Goal: Task Accomplishment & Management: Complete application form

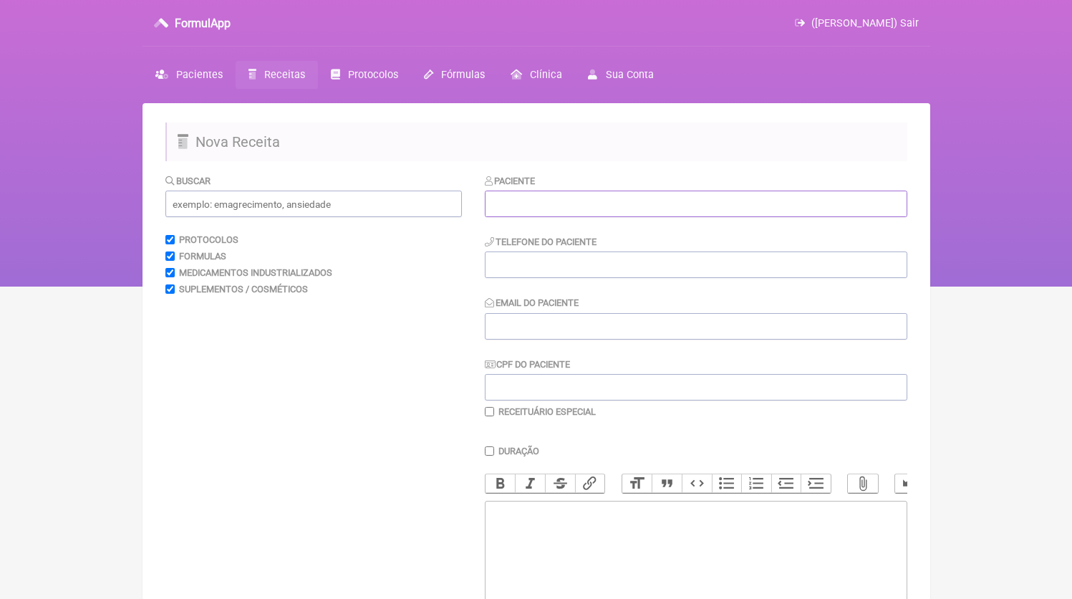
click at [592, 214] on input "text" at bounding box center [696, 204] width 423 height 27
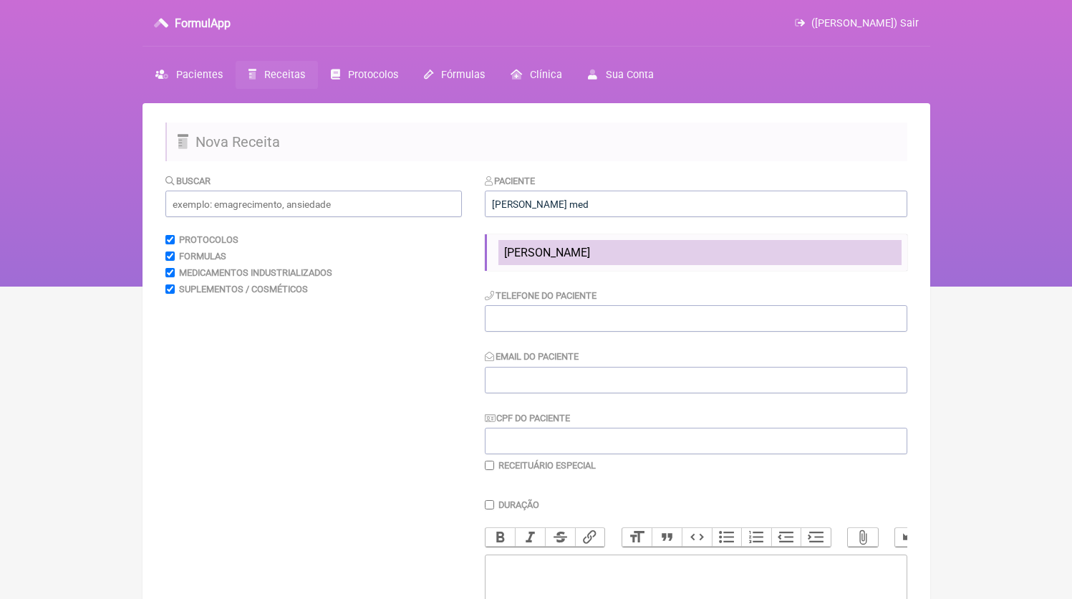
click at [640, 259] on li "[PERSON_NAME]" at bounding box center [700, 252] width 403 height 25
type input "[PERSON_NAME]"
type input "3299108320"
type input "[EMAIL_ADDRESS][DOMAIN_NAME]"
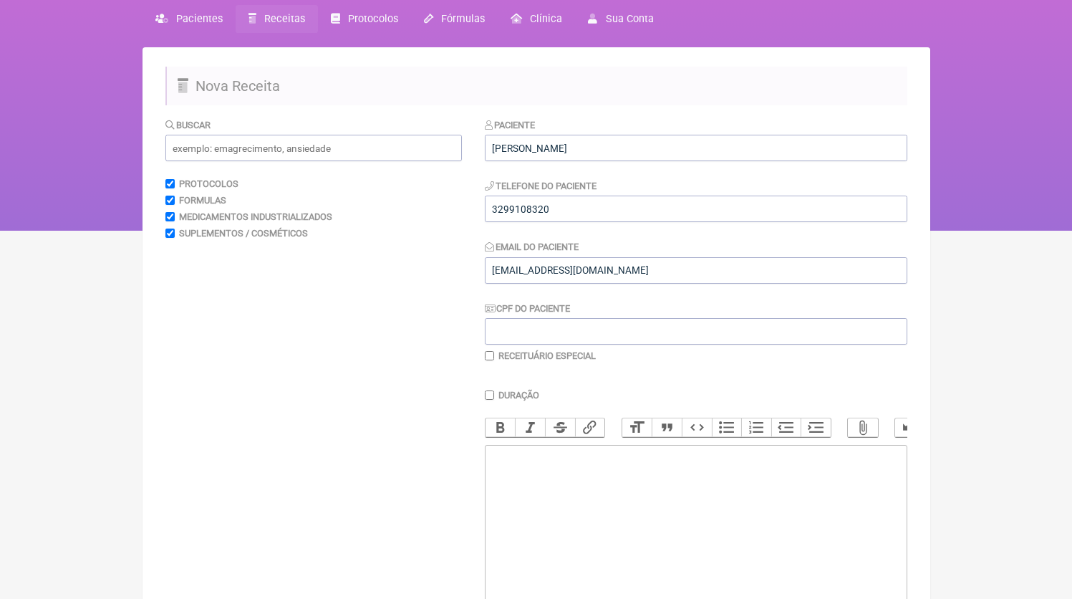
scroll to position [130, 0]
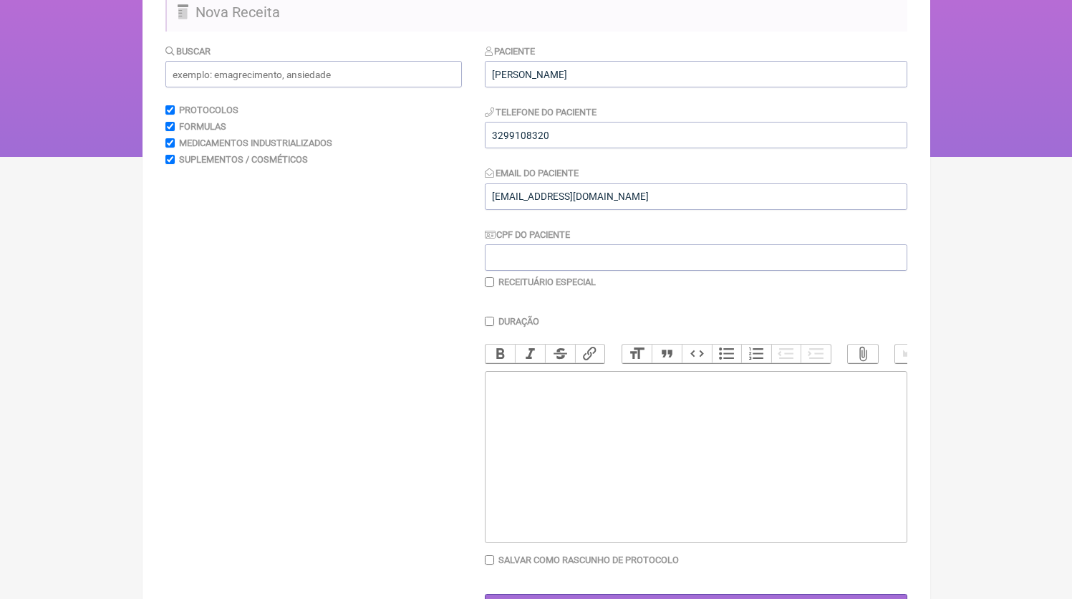
click at [605, 433] on trix-editor at bounding box center [696, 457] width 423 height 172
paste trix-editor "<div>3299108320<br>1)MANIPULADO<br>Dutasterida 0,5mg<br>Posologia: tomar 01 dos…"
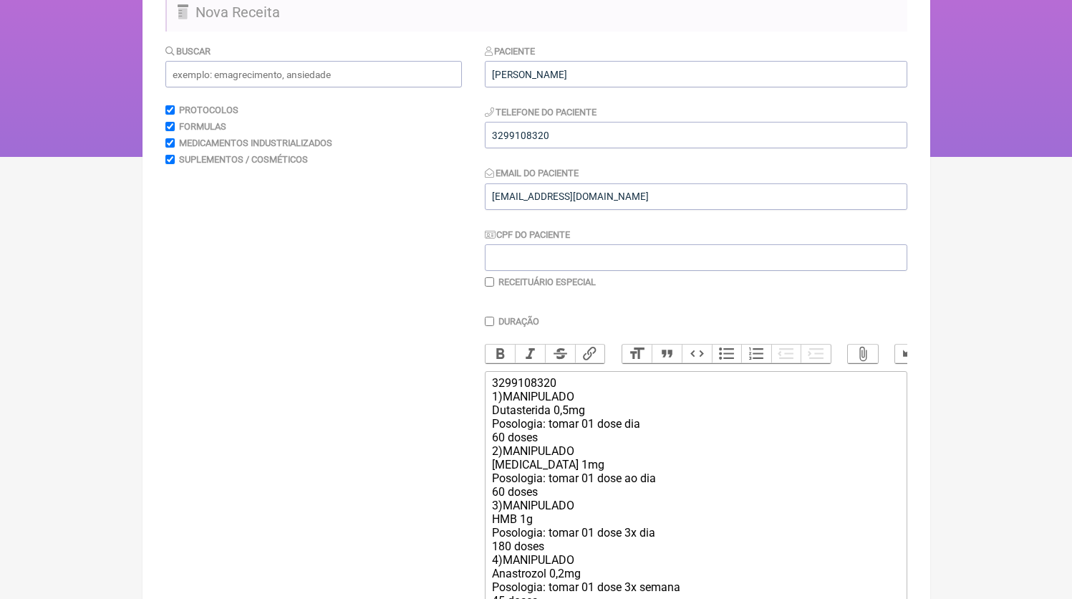
scroll to position [198, 0]
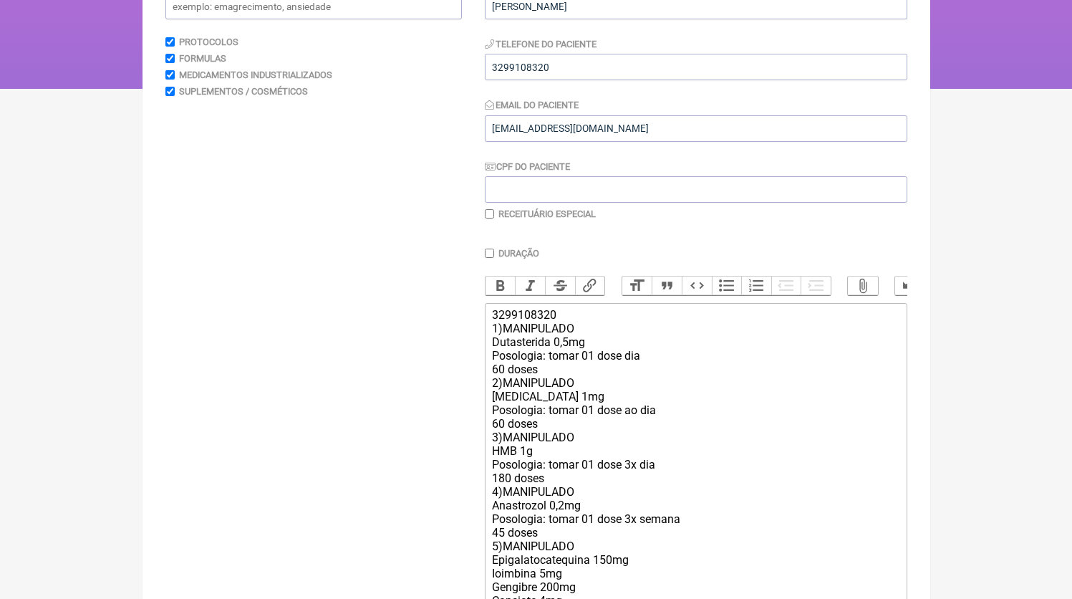
click at [598, 347] on div "3299108320 1)MANIPULADO Dutasterida 0,5mg Posologia: tomar 01 dose dia 60 doses…" at bounding box center [695, 471] width 407 height 327
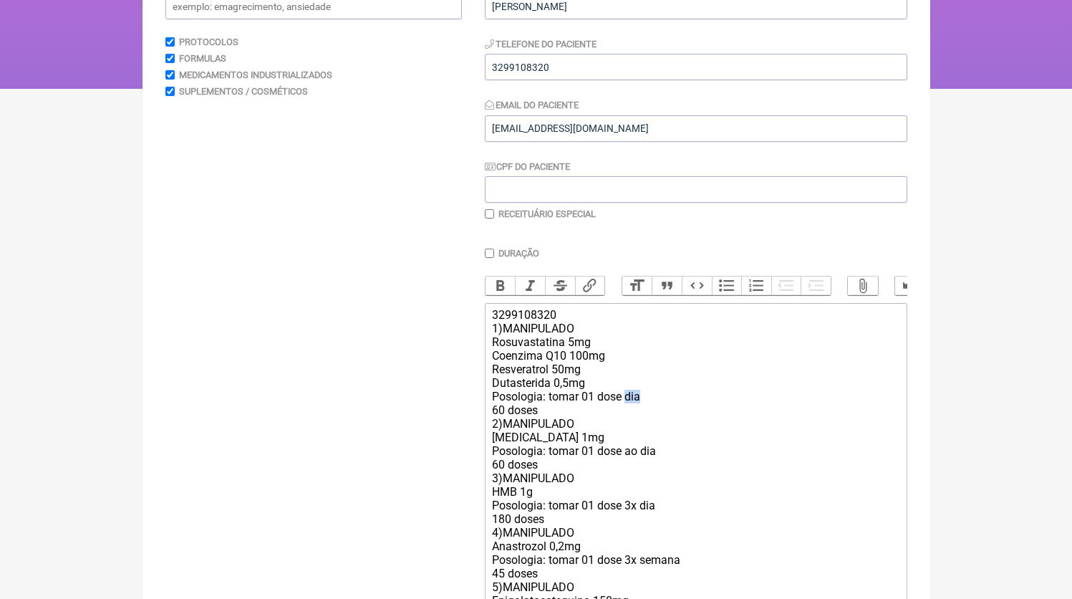
drag, startPoint x: 630, startPoint y: 411, endPoint x: 677, endPoint y: 405, distance: 47.6
click at [677, 405] on div "3299108320 1)MANIPULADO Rosuvastatina 5mg Coenzima Q10 100mg Resveratrol 50mg D…" at bounding box center [695, 491] width 407 height 367
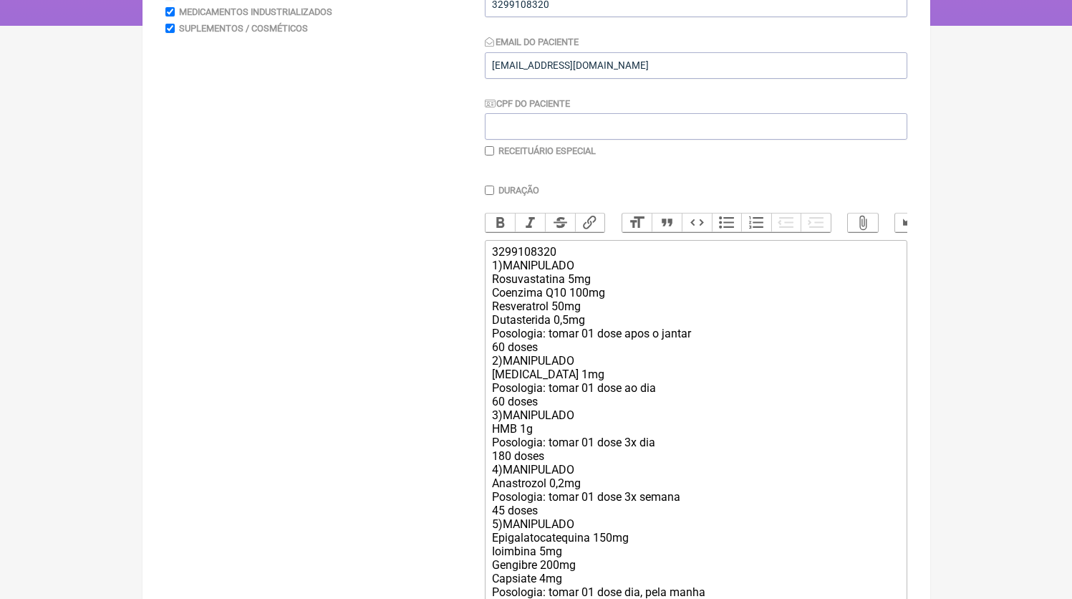
click at [560, 368] on div "3299108320 1)MANIPULADO Rosuvastatina 5mg Coenzima Q10 100mg Resveratrol 50mg D…" at bounding box center [695, 428] width 407 height 367
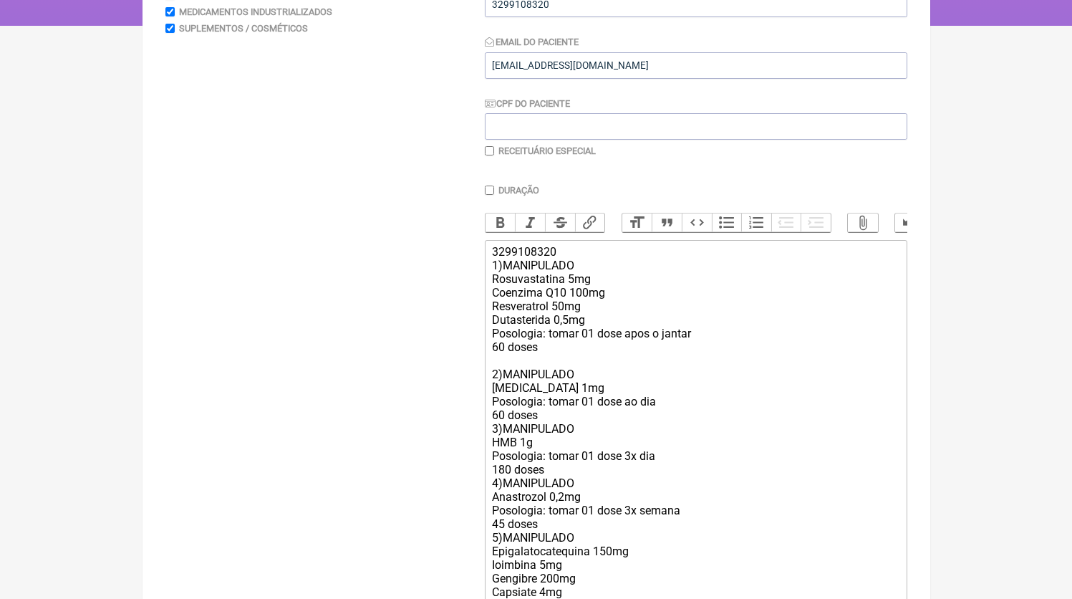
click at [552, 430] on div "3299108320 1)MANIPULADO Rosuvastatina 5mg Coenzima Q10 100mg Resveratrol 50mg D…" at bounding box center [695, 435] width 407 height 381
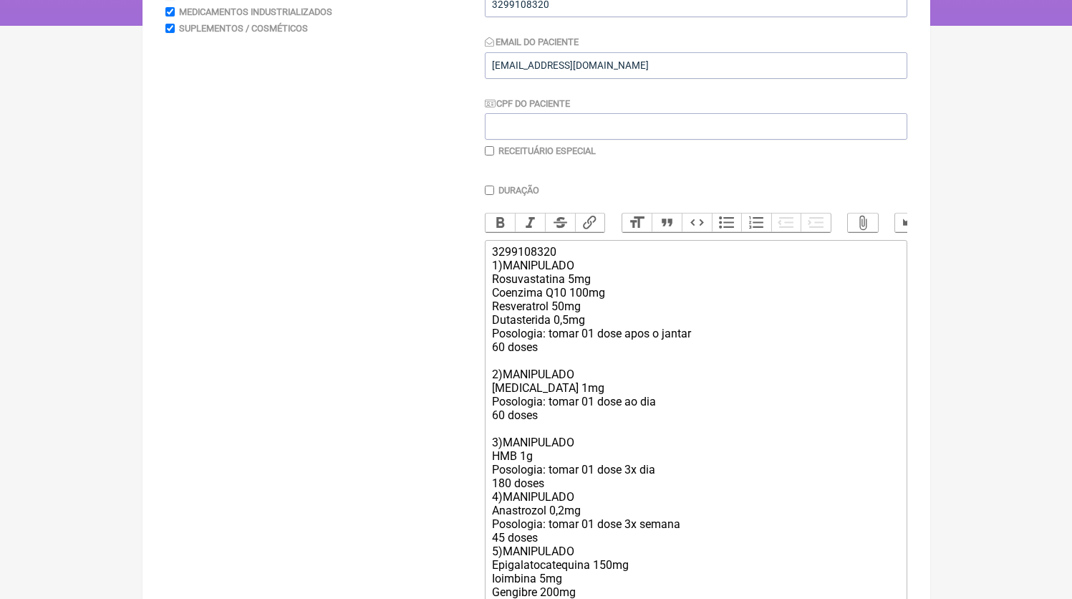
scroll to position [279, 0]
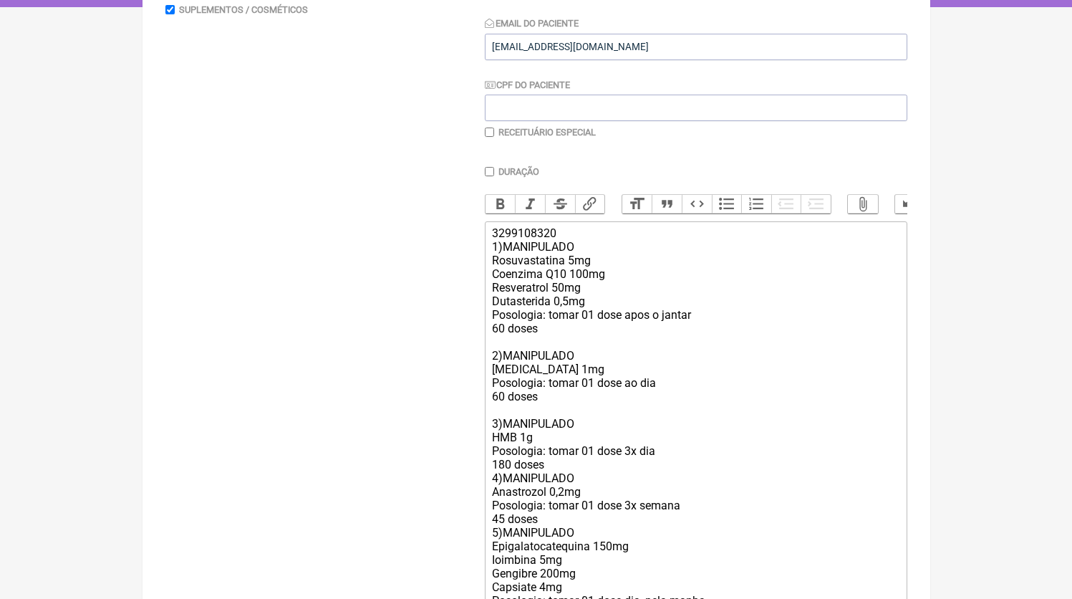
click at [598, 443] on div "3299108320 1)MANIPULADO Rosuvastatina 5mg Coenzima Q10 100mg Resveratrol 50mg D…" at bounding box center [695, 423] width 407 height 395
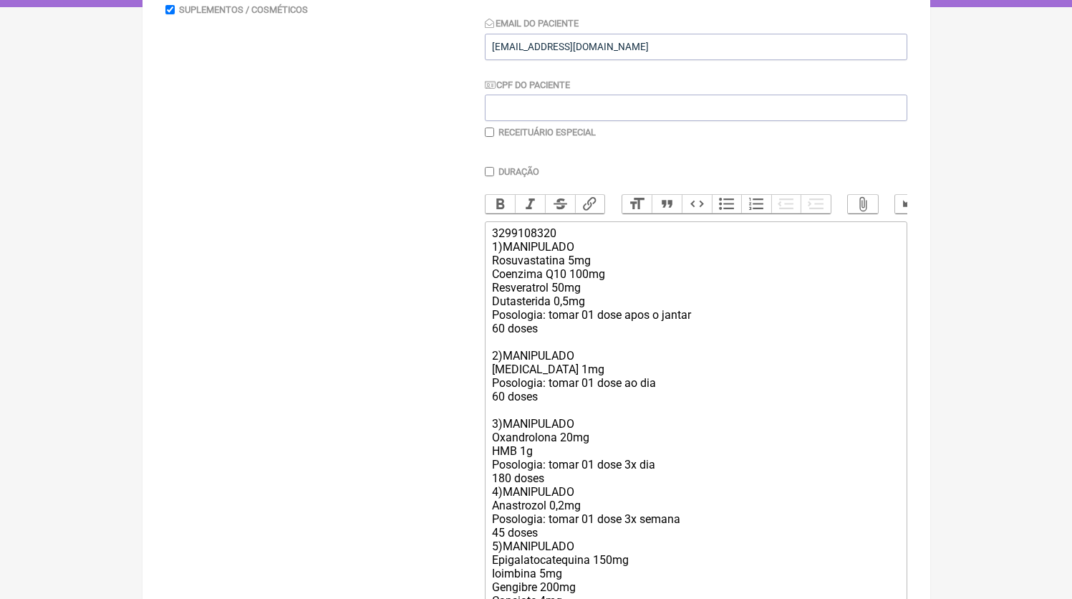
click at [531, 463] on div "3299108320 1)MANIPULADO Rosuvastatina 5mg Coenzima Q10 100mg Resveratrol 50mg D…" at bounding box center [695, 430] width 407 height 408
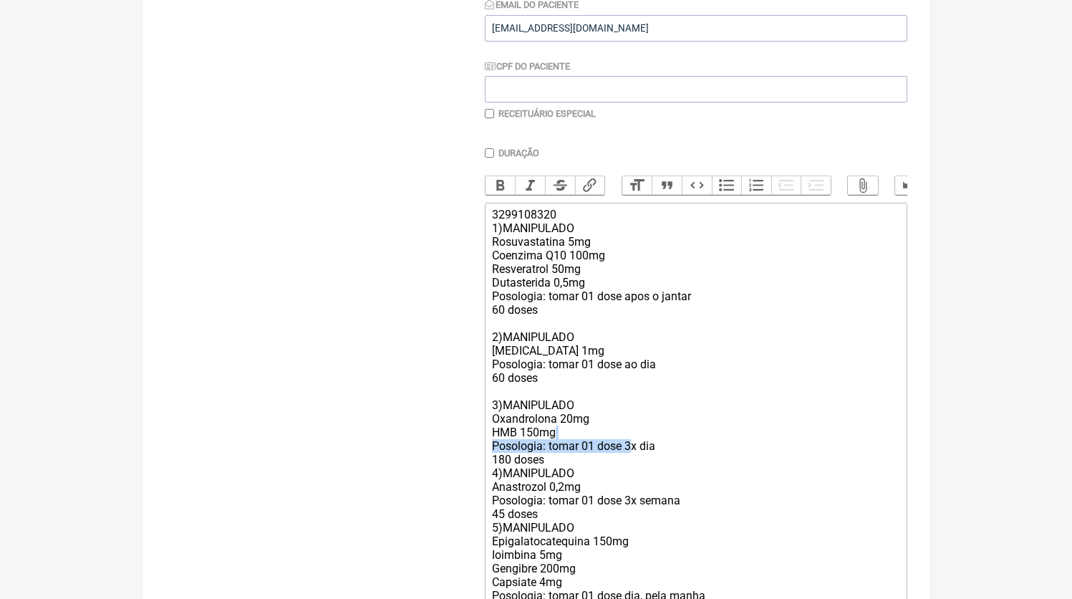
drag, startPoint x: 672, startPoint y: 456, endPoint x: 771, endPoint y: 452, distance: 98.9
click at [771, 452] on div "3299108320 1)MANIPULADO Rosuvastatina 5mg Coenzima Q10 100mg Resveratrol 50mg D…" at bounding box center [695, 412] width 407 height 408
drag, startPoint x: 765, startPoint y: 454, endPoint x: 628, endPoint y: 458, distance: 136.9
click at [628, 458] on div "3299108320 1)MANIPULADO Rosuvastatina 5mg Coenzima Q10 100mg Resveratrol 50mg D…" at bounding box center [695, 412] width 407 height 408
click at [576, 472] on div "3299108320 1)MANIPULADO Rosuvastatina 5mg Coenzima Q10 100mg Resveratrol 50mg D…" at bounding box center [695, 412] width 407 height 408
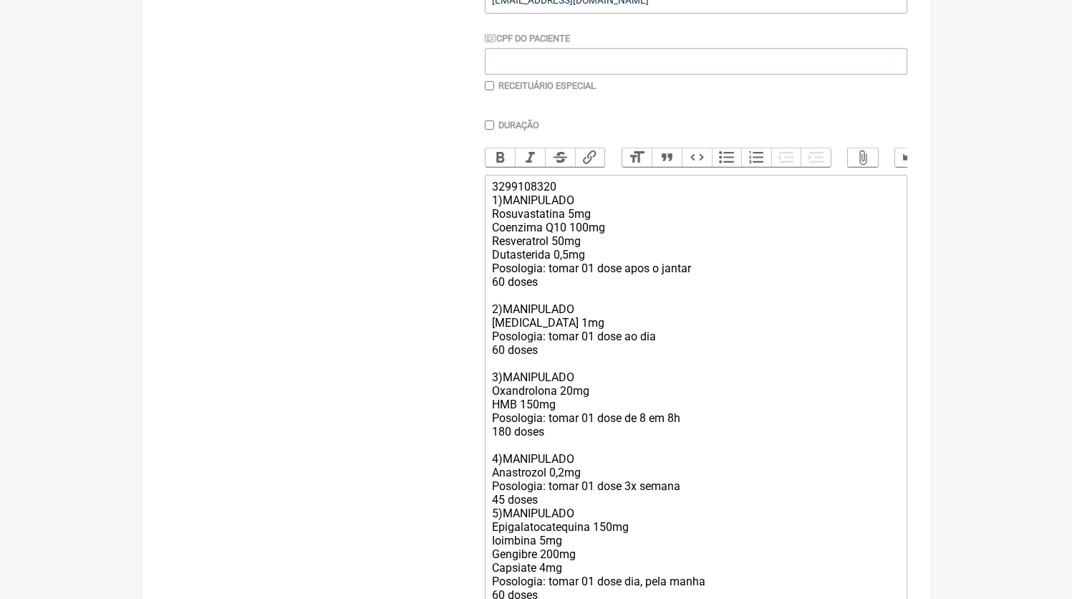
click at [554, 511] on div "3299108320 1)MANIPULADO Rosuvastatina 5mg Coenzima Q10 100mg Resveratrol 50mg D…" at bounding box center [695, 391] width 407 height 422
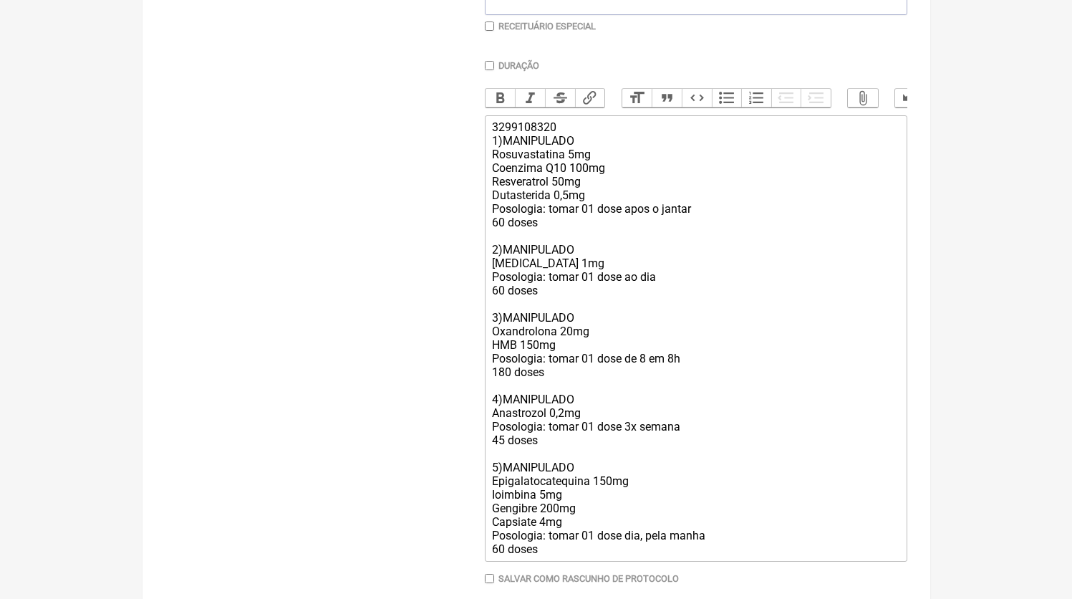
scroll to position [458, 0]
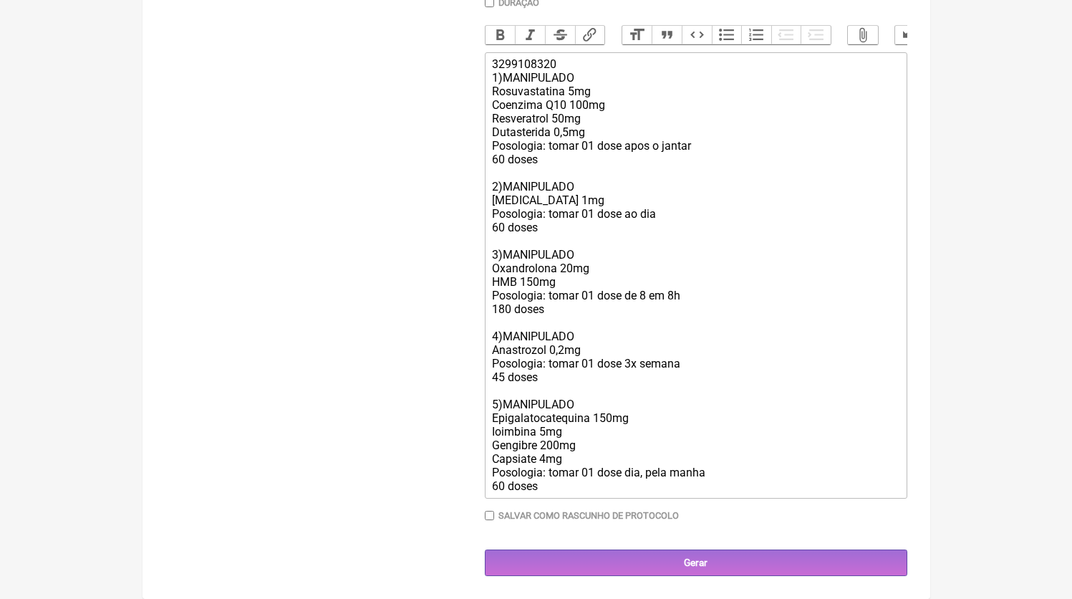
click at [590, 462] on div "3299108320 1)MANIPULADO Rosuvastatina 5mg Coenzima Q10 100mg Resveratrol 50mg D…" at bounding box center [695, 274] width 407 height 435
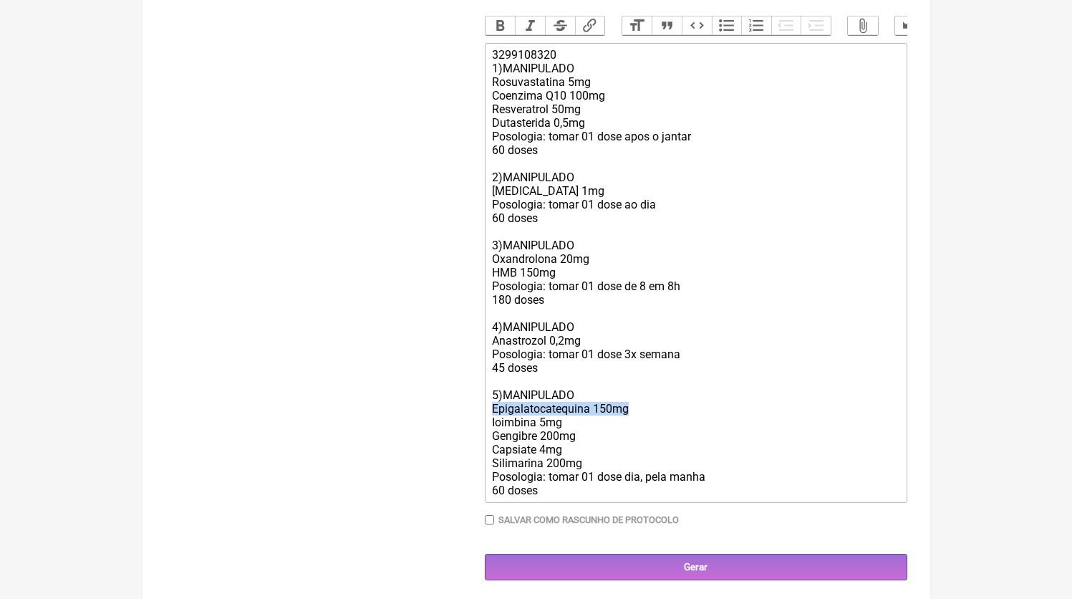
drag, startPoint x: 638, startPoint y: 425, endPoint x: 447, endPoint y: 424, distance: 191.2
click at [447, 424] on form "Buscar Protocolos Formulas Medicamentos Industrializados Suplementos / Cosmétic…" at bounding box center [536, 148] width 742 height 865
drag, startPoint x: 581, startPoint y: 465, endPoint x: 472, endPoint y: 463, distance: 108.9
click at [472, 463] on form "Buscar Protocolos Formulas Medicamentos Industrializados Suplementos / Cosmétic…" at bounding box center [536, 148] width 742 height 865
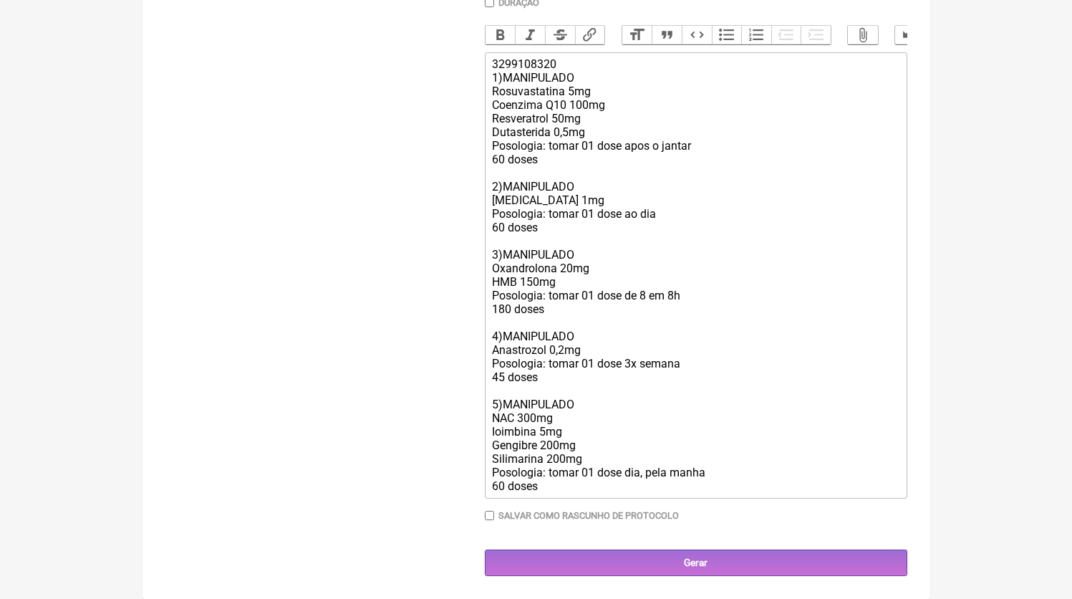
click at [524, 413] on div "3299108320 1)MANIPULADO Rosuvastatina 5mg Coenzima Q10 100mg Resveratrol 50mg D…" at bounding box center [695, 274] width 407 height 435
type trix-editor "<div>3299108320<br>1)MANIPULADO<br>Rosuvastatina 5mg<br>Coenzima Q10 100mg<br>R…"
click at [654, 574] on input "Gerar" at bounding box center [696, 562] width 423 height 27
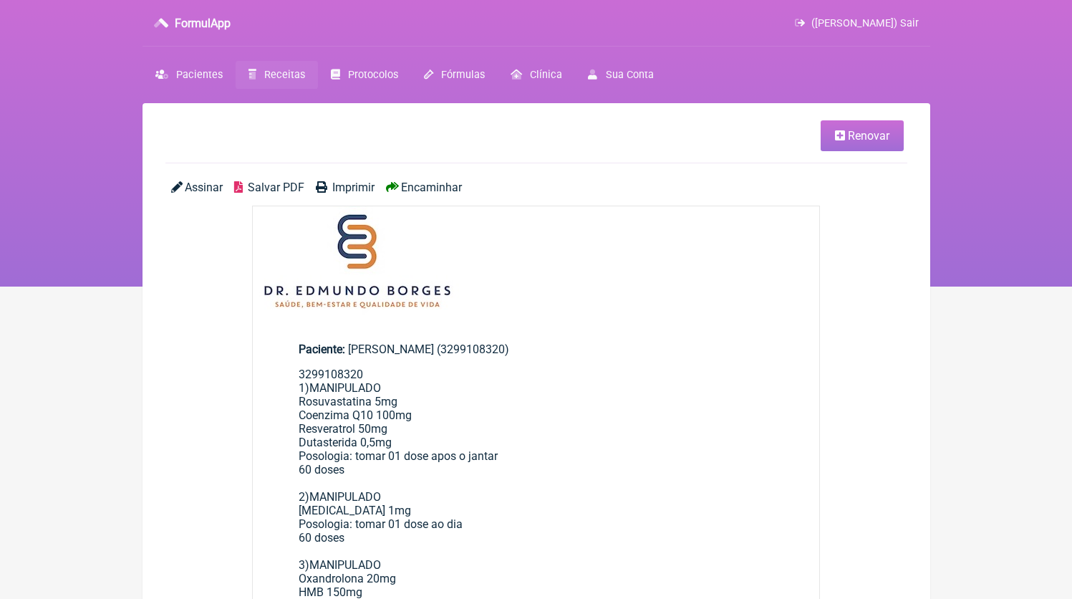
click at [266, 183] on span "Salvar PDF" at bounding box center [276, 188] width 57 height 14
